Goal: Transaction & Acquisition: Book appointment/travel/reservation

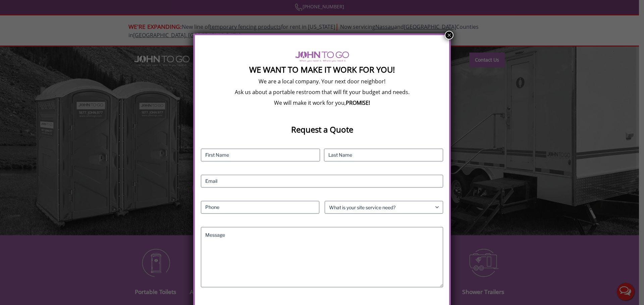
click at [450, 35] on button "×" at bounding box center [449, 35] width 9 height 9
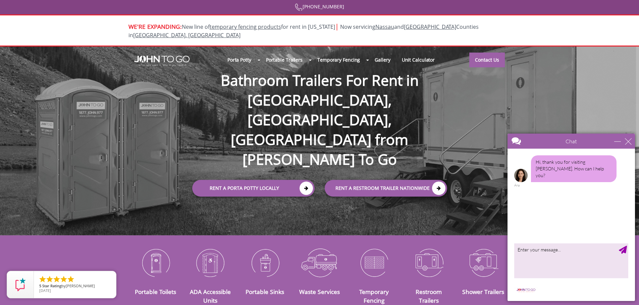
click at [245, 52] on div at bounding box center [319, 152] width 639 height 305
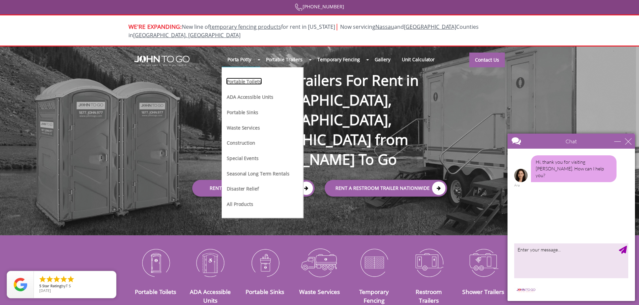
click at [236, 78] on link "Portable Toilets" at bounding box center [244, 81] width 36 height 7
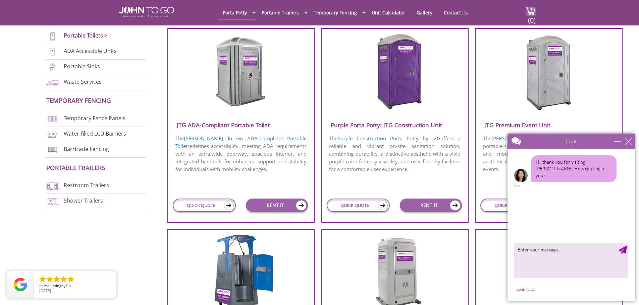
scroll to position [268, 0]
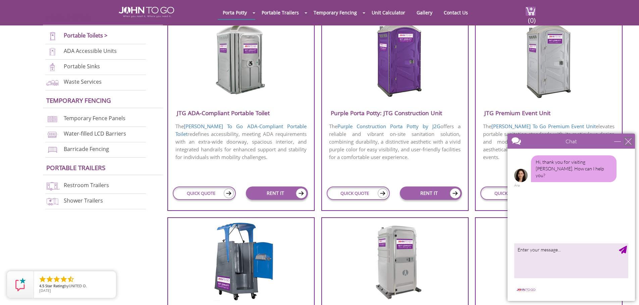
click at [629, 141] on div "close" at bounding box center [628, 141] width 7 height 7
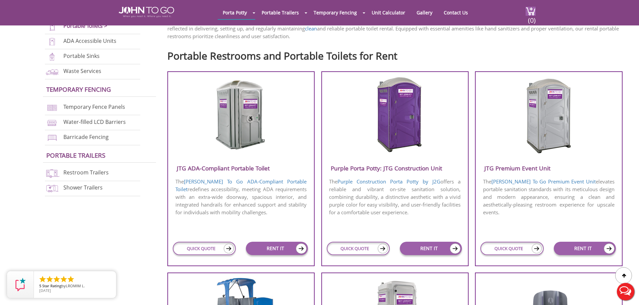
scroll to position [201, 0]
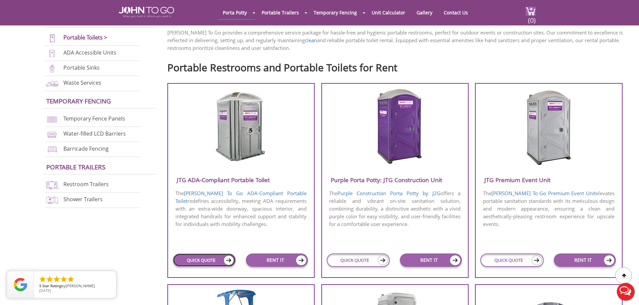
click at [225, 260] on img at bounding box center [229, 261] width 10 height 10
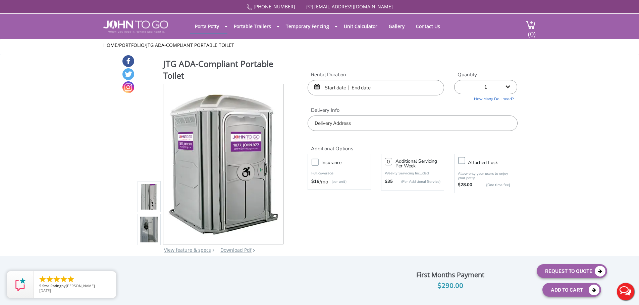
click at [351, 89] on input "text" at bounding box center [375, 87] width 136 height 15
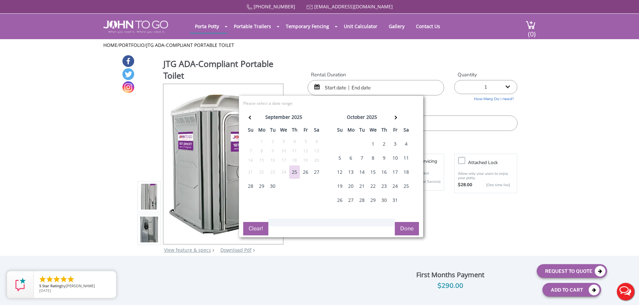
click at [405, 187] on div "25" at bounding box center [406, 186] width 11 height 13
click at [339, 200] on div "26" at bounding box center [339, 200] width 11 height 13
type input "[DATE] to [DATE]"
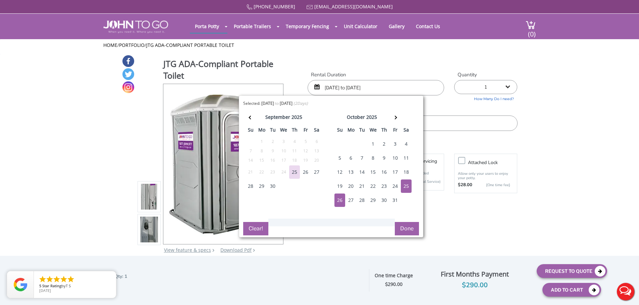
click at [402, 231] on button "Done" at bounding box center [407, 228] width 24 height 13
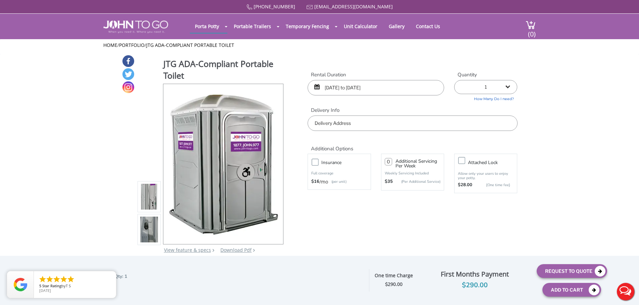
click at [357, 122] on input "text" at bounding box center [412, 123] width 210 height 15
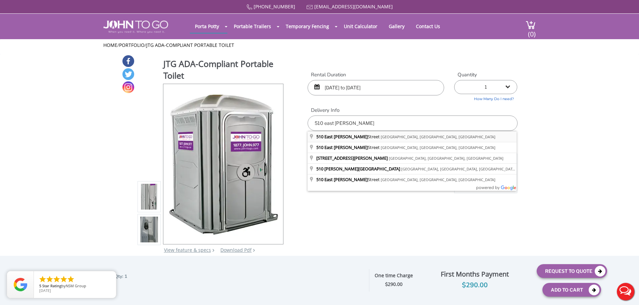
type input "[STREET_ADDRESS][PERSON_NAME]"
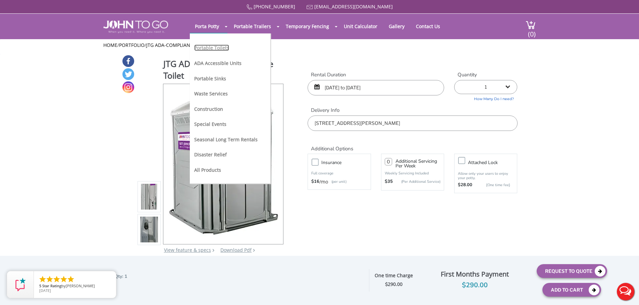
click at [213, 48] on link "Portable Toilets" at bounding box center [211, 48] width 35 height 6
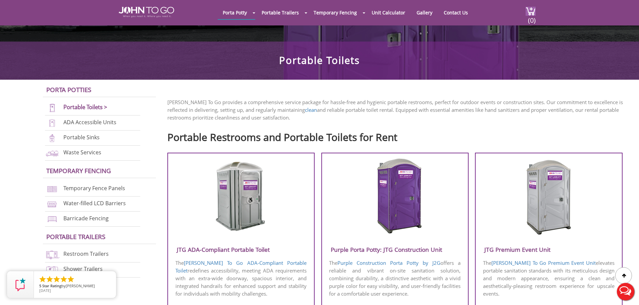
scroll to position [168, 0]
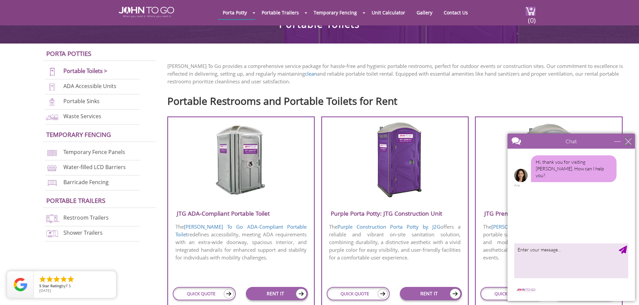
click at [628, 144] on div "close" at bounding box center [628, 141] width 7 height 7
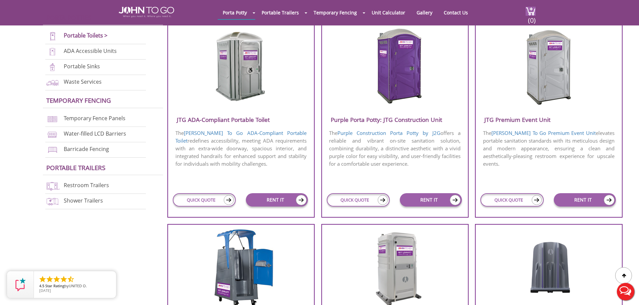
scroll to position [268, 0]
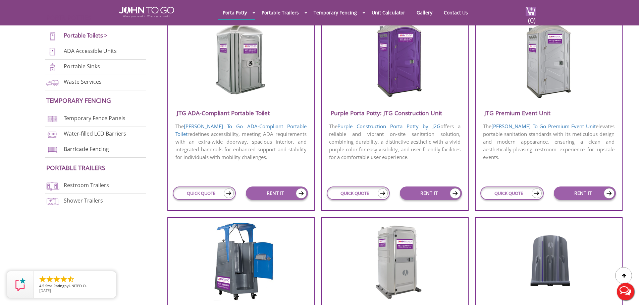
click at [505, 114] on h3 "JTG Premium Event Unit" at bounding box center [548, 113] width 146 height 11
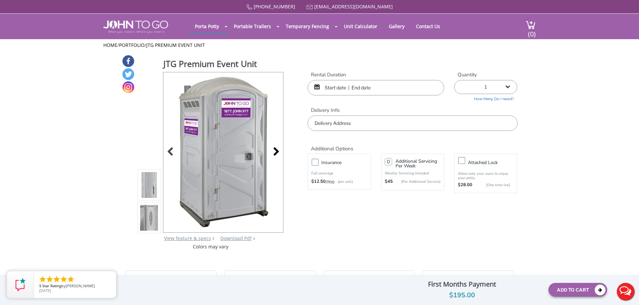
click at [276, 151] on div at bounding box center [274, 152] width 9 height 9
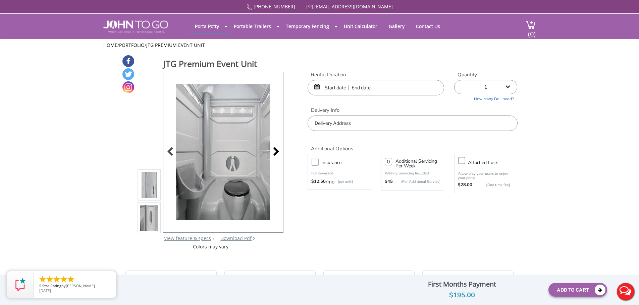
click at [276, 151] on div at bounding box center [274, 152] width 9 height 9
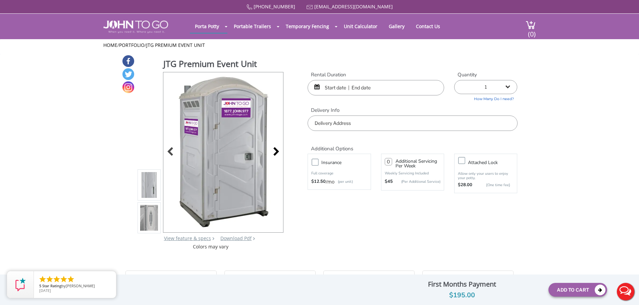
click at [276, 151] on div at bounding box center [274, 152] width 9 height 9
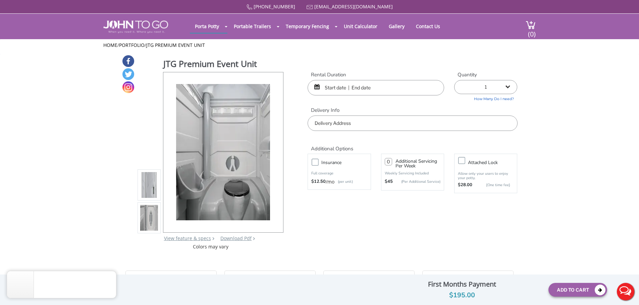
click at [276, 151] on div at bounding box center [223, 152] width 120 height 160
click at [329, 90] on input "text" at bounding box center [375, 87] width 136 height 15
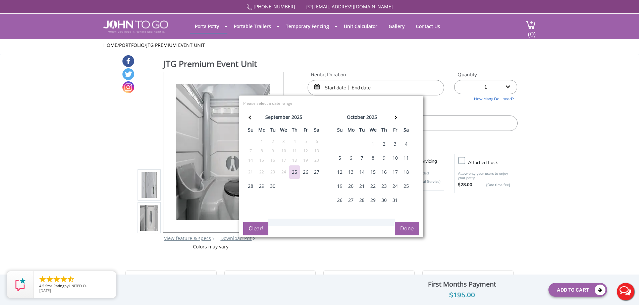
click at [406, 183] on div "25" at bounding box center [406, 186] width 11 height 13
click at [340, 199] on div "26" at bounding box center [339, 200] width 11 height 13
type input "10/25/2025 to 10/26/2025"
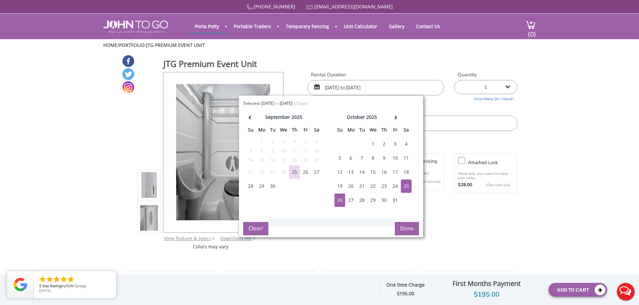
click at [406, 230] on button "Done" at bounding box center [407, 228] width 24 height 13
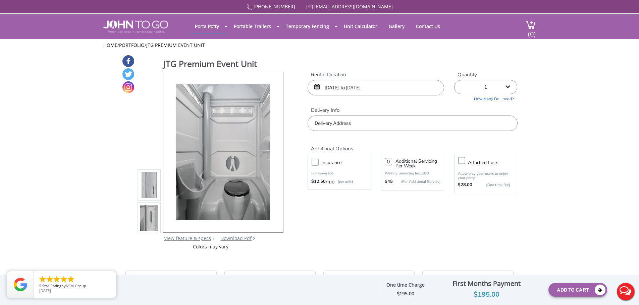
click at [350, 124] on input "text" at bounding box center [412, 123] width 210 height 15
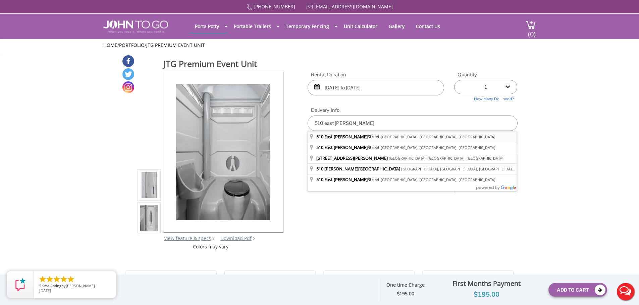
type input "510 East Harrison Street, Long Beach, NY, USA"
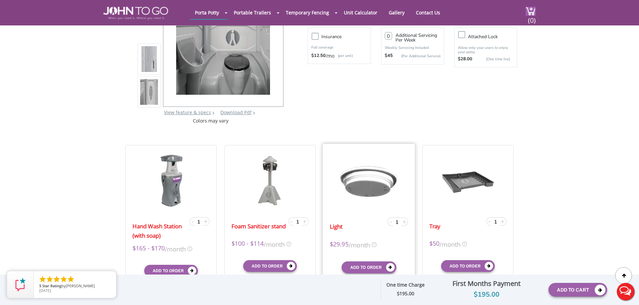
scroll to position [134, 0]
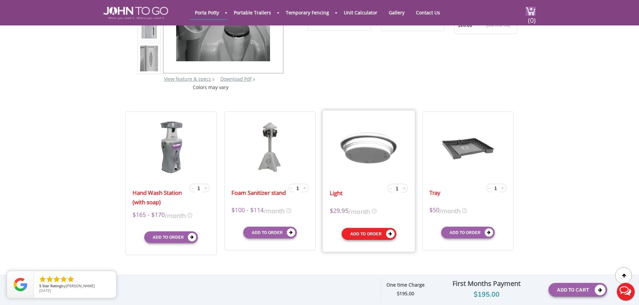
click at [365, 235] on button "Add to order" at bounding box center [368, 234] width 55 height 12
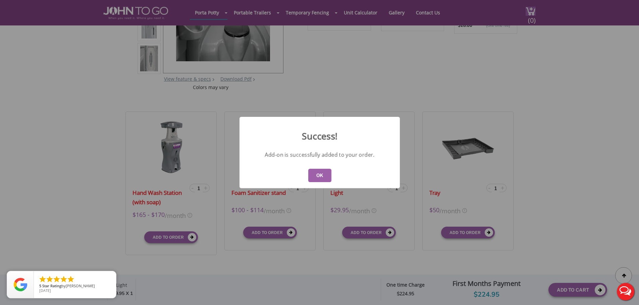
click at [323, 172] on button "OK" at bounding box center [319, 175] width 23 height 13
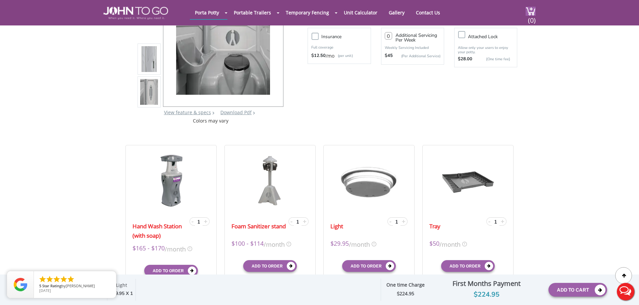
scroll to position [0, 0]
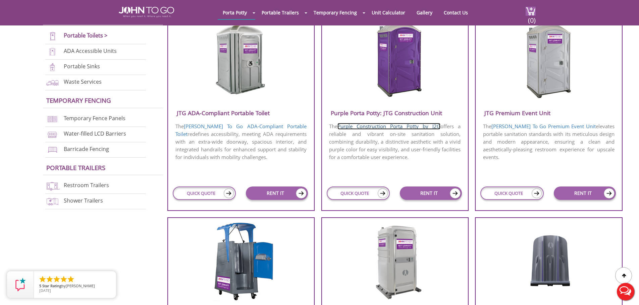
click at [380, 127] on link "Purple Construction Porta Potty by J2G" at bounding box center [388, 126] width 103 height 7
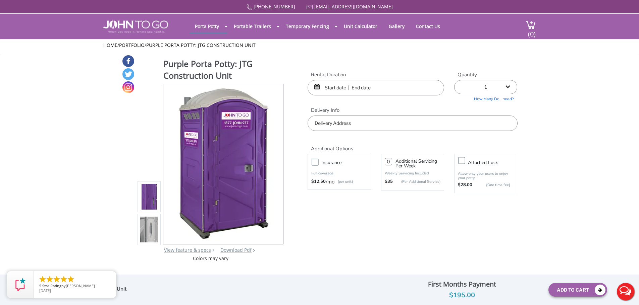
click at [146, 236] on img at bounding box center [149, 230] width 18 height 158
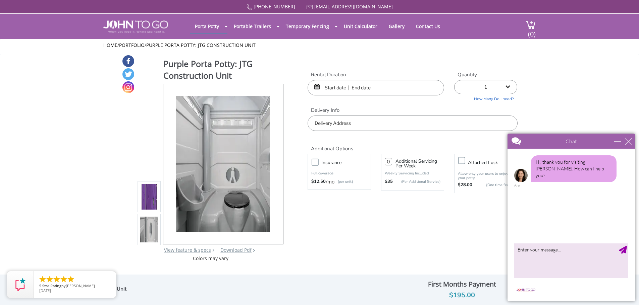
click at [350, 90] on input "text" at bounding box center [375, 87] width 136 height 15
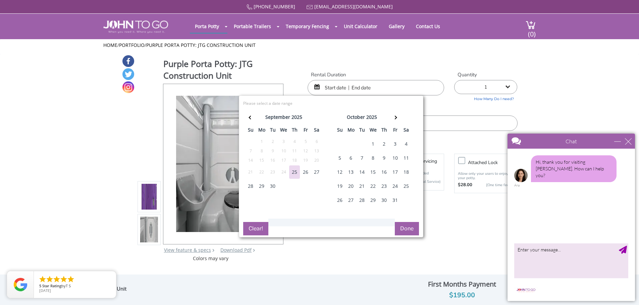
click at [411, 188] on div "25" at bounding box center [406, 186] width 11 height 13
click at [339, 201] on div "26" at bounding box center [339, 200] width 11 height 13
type input "[DATE] to [DATE]"
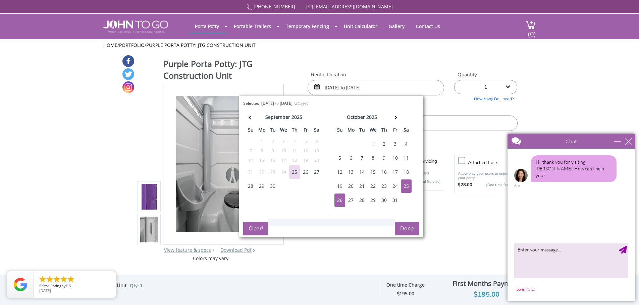
click at [408, 229] on button "Done" at bounding box center [407, 228] width 24 height 13
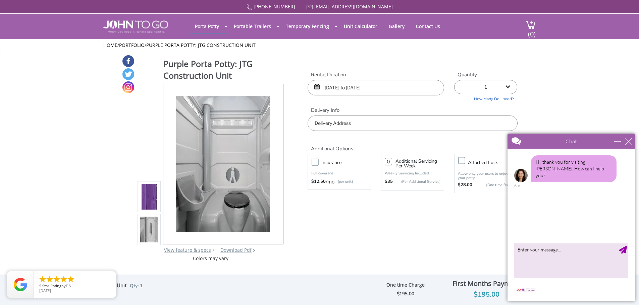
click at [339, 126] on input "text" at bounding box center [412, 123] width 210 height 15
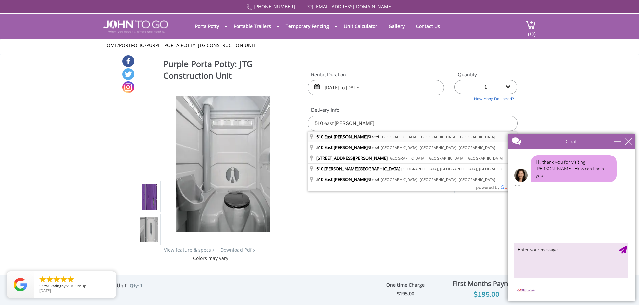
type input "[STREET_ADDRESS][PERSON_NAME]"
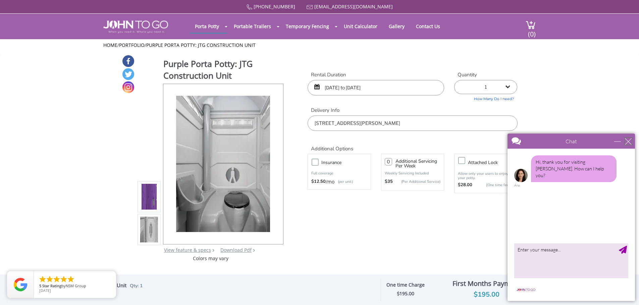
click at [628, 143] on div "close" at bounding box center [628, 141] width 7 height 7
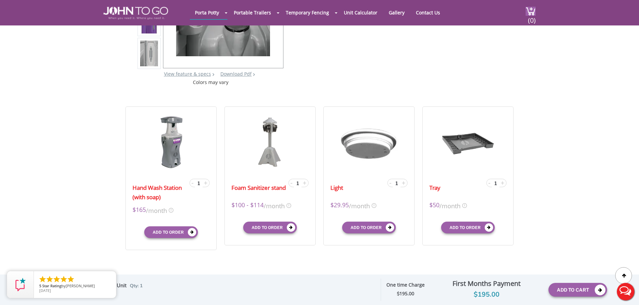
scroll to position [168, 0]
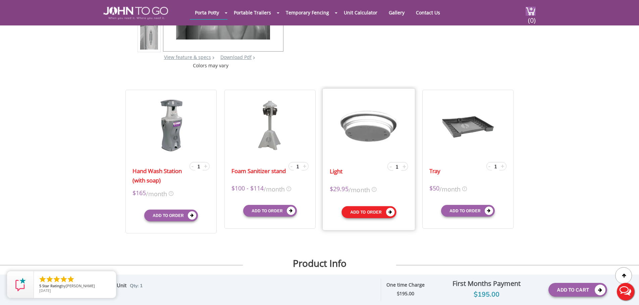
click at [368, 216] on button "Add to order" at bounding box center [368, 212] width 55 height 12
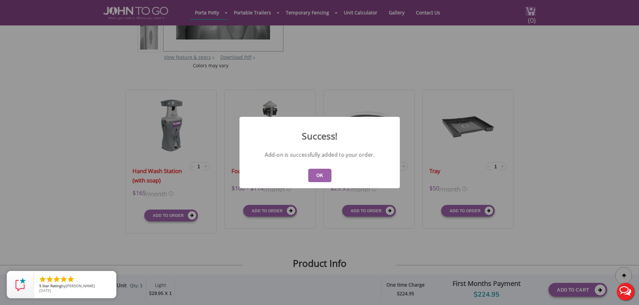
click at [313, 176] on button "OK" at bounding box center [319, 175] width 23 height 13
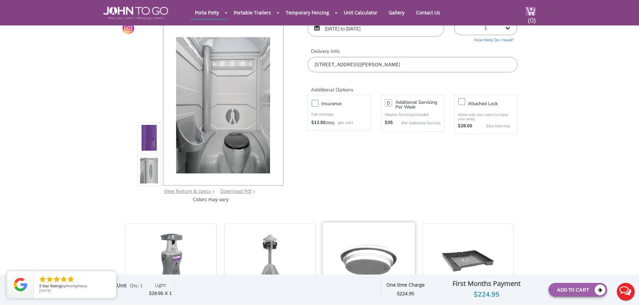
scroll to position [0, 0]
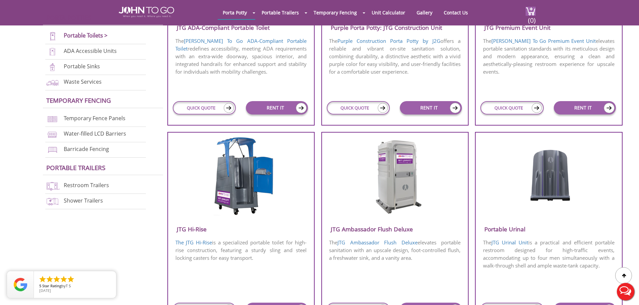
scroll to position [369, 0]
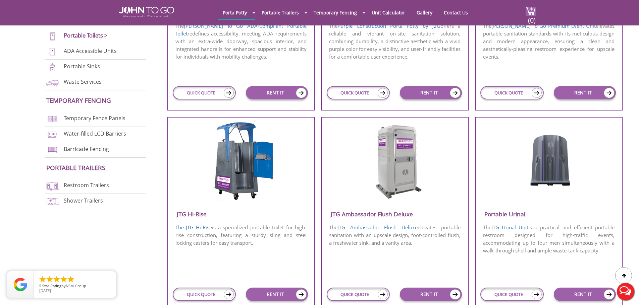
click at [360, 214] on h3 "JTG Ambassador Flush Deluxe" at bounding box center [395, 214] width 146 height 11
click at [365, 227] on link "JTG Ambassador Flush Deluxe" at bounding box center [377, 227] width 80 height 7
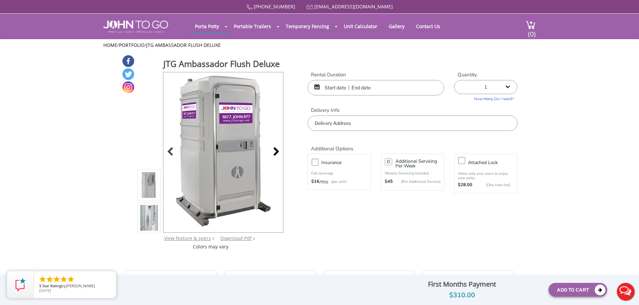
click at [276, 152] on div at bounding box center [274, 152] width 9 height 9
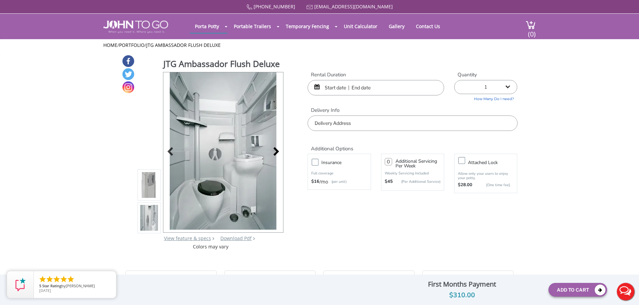
click at [275, 149] on div at bounding box center [274, 152] width 9 height 9
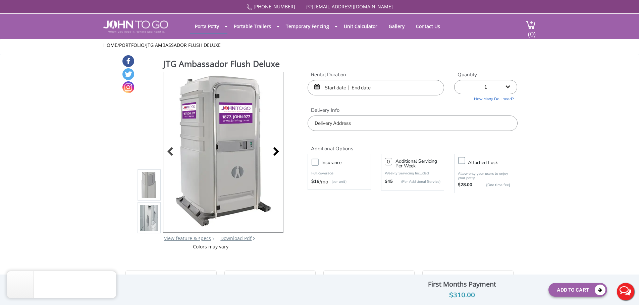
click at [275, 149] on div at bounding box center [274, 152] width 9 height 9
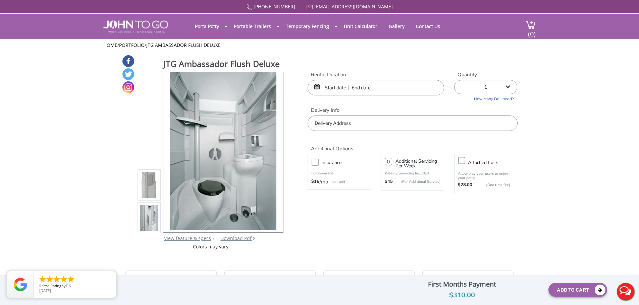
click at [325, 92] on input "text" at bounding box center [375, 87] width 136 height 15
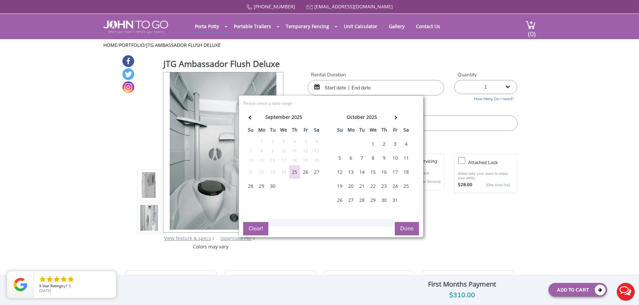
click at [403, 187] on div "25" at bounding box center [406, 186] width 11 height 13
click at [344, 203] on div "26" at bounding box center [339, 200] width 11 height 13
type input "10/25/2025 to 10/26/2025"
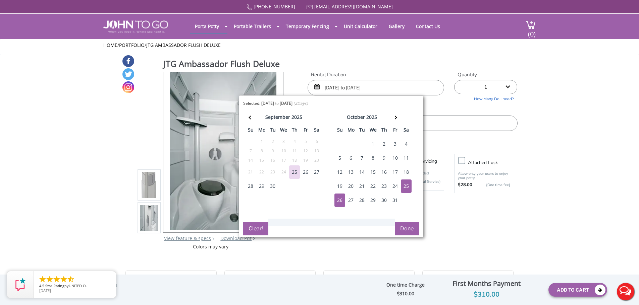
click at [411, 230] on button "Done" at bounding box center [407, 228] width 24 height 13
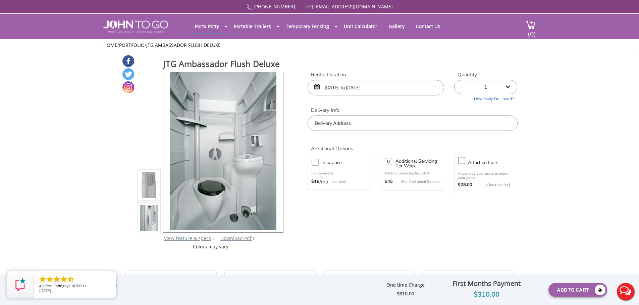
click at [378, 128] on input "text" at bounding box center [412, 123] width 210 height 15
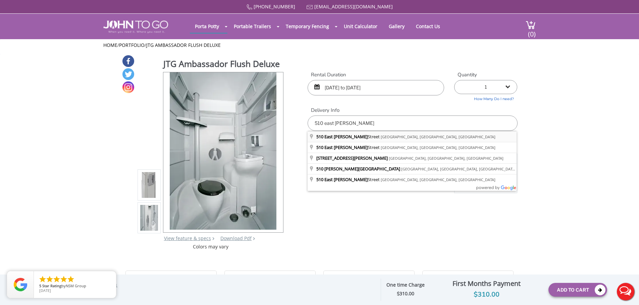
type input "510 East Harrison Street, Long Beach, NY, USA"
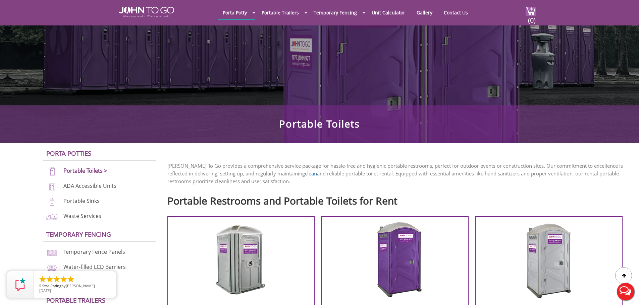
scroll to position [67, 0]
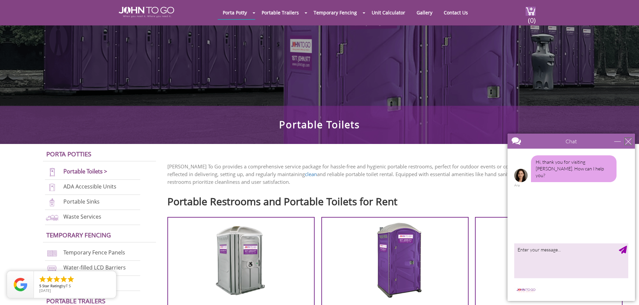
click at [625, 139] on div "close" at bounding box center [628, 141] width 7 height 7
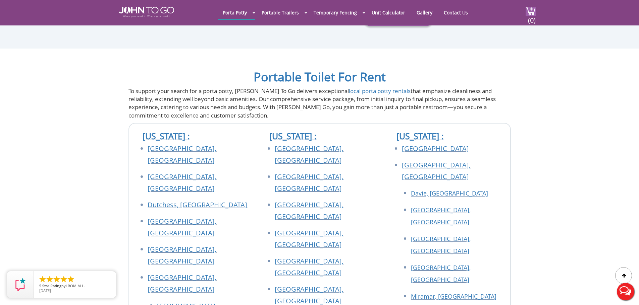
scroll to position [1876, 0]
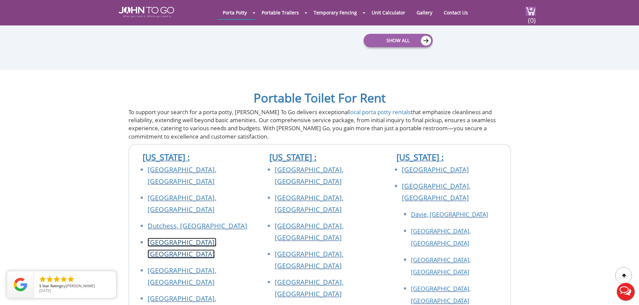
click at [179, 238] on link "[GEOGRAPHIC_DATA], [GEOGRAPHIC_DATA]" at bounding box center [182, 248] width 69 height 21
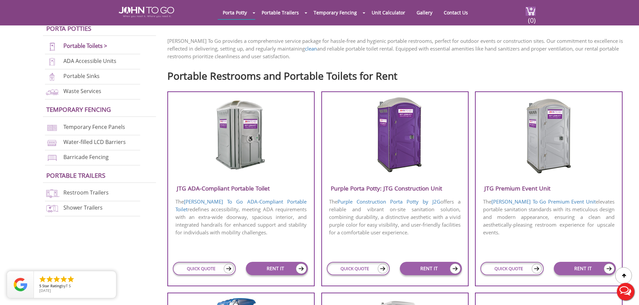
scroll to position [201, 0]
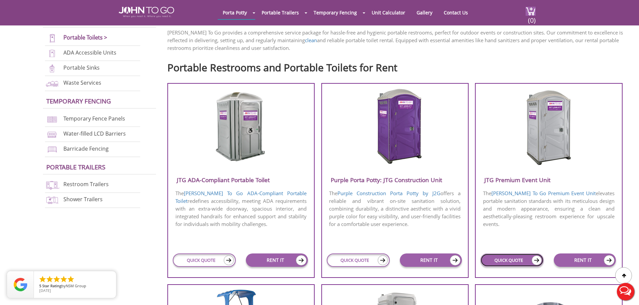
click at [491, 259] on link "QUICK QUOTE" at bounding box center [511, 260] width 63 height 13
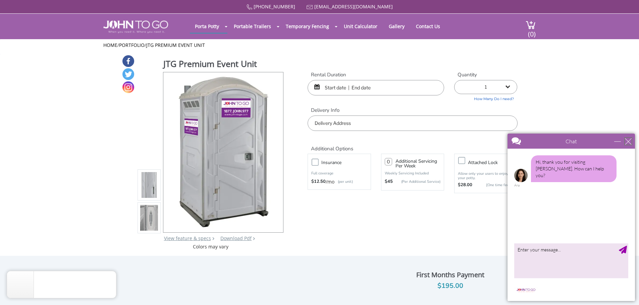
click at [627, 142] on div "close" at bounding box center [628, 141] width 7 height 7
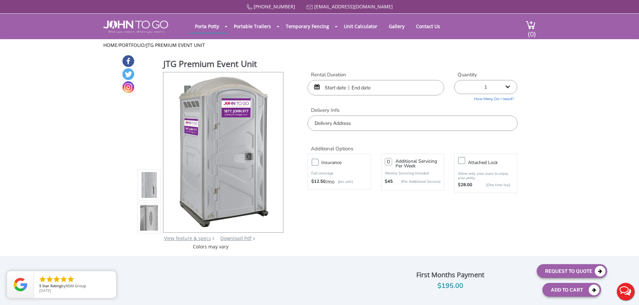
click at [335, 91] on input "text" at bounding box center [375, 87] width 136 height 15
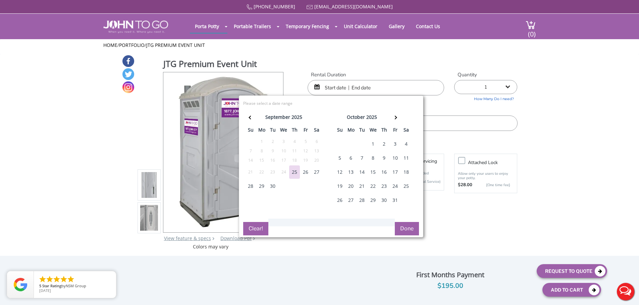
click at [406, 186] on div "25" at bounding box center [406, 186] width 11 height 13
click at [337, 203] on div "26" at bounding box center [339, 200] width 11 height 13
type input "[DATE] to [DATE]"
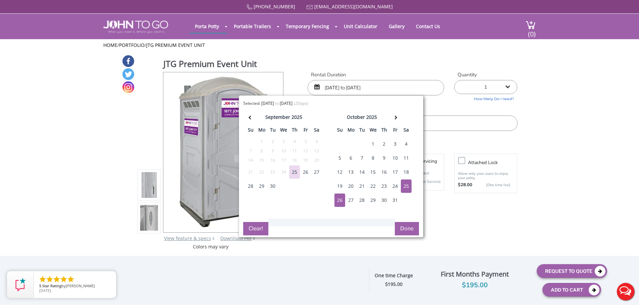
click at [398, 228] on button "Done" at bounding box center [407, 228] width 24 height 13
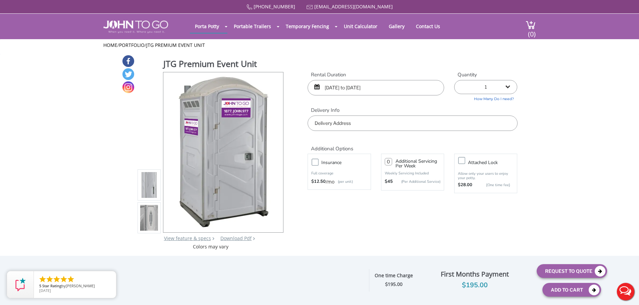
click at [326, 127] on input "text" at bounding box center [412, 123] width 210 height 15
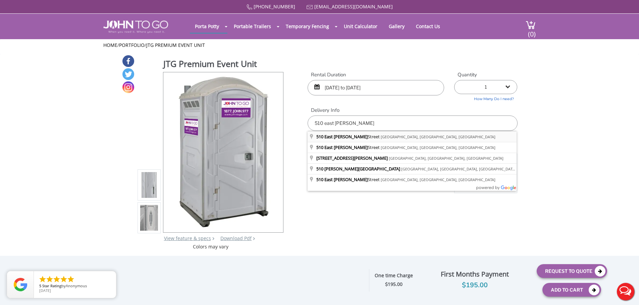
type input "[STREET_ADDRESS][PERSON_NAME]"
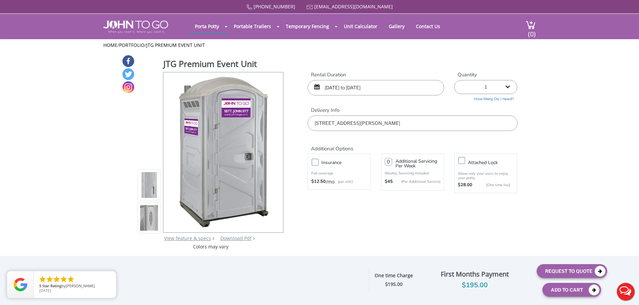
click at [318, 162] on label "Insurance" at bounding box center [346, 163] width 56 height 8
click at [0, 0] on input "Insurance" at bounding box center [0, 0] width 0 height 0
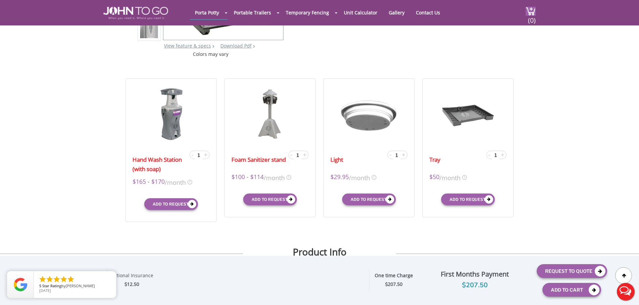
scroll to position [168, 0]
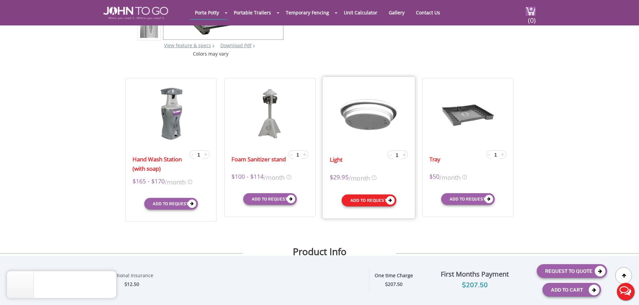
click at [362, 200] on button "Add to request" at bounding box center [368, 200] width 55 height 12
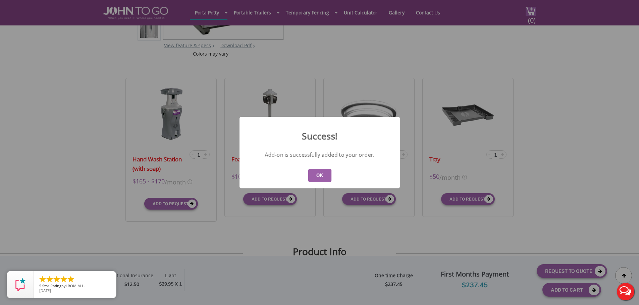
click at [323, 175] on button "OK" at bounding box center [319, 175] width 23 height 13
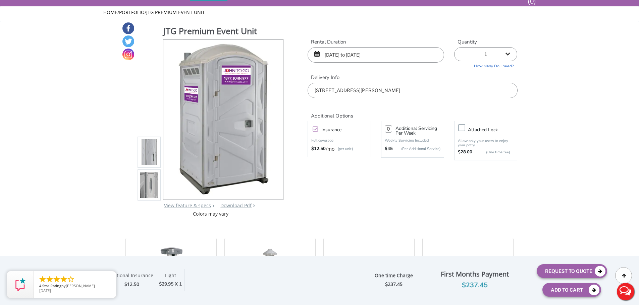
scroll to position [0, 0]
